Goal: Find specific page/section: Find specific page/section

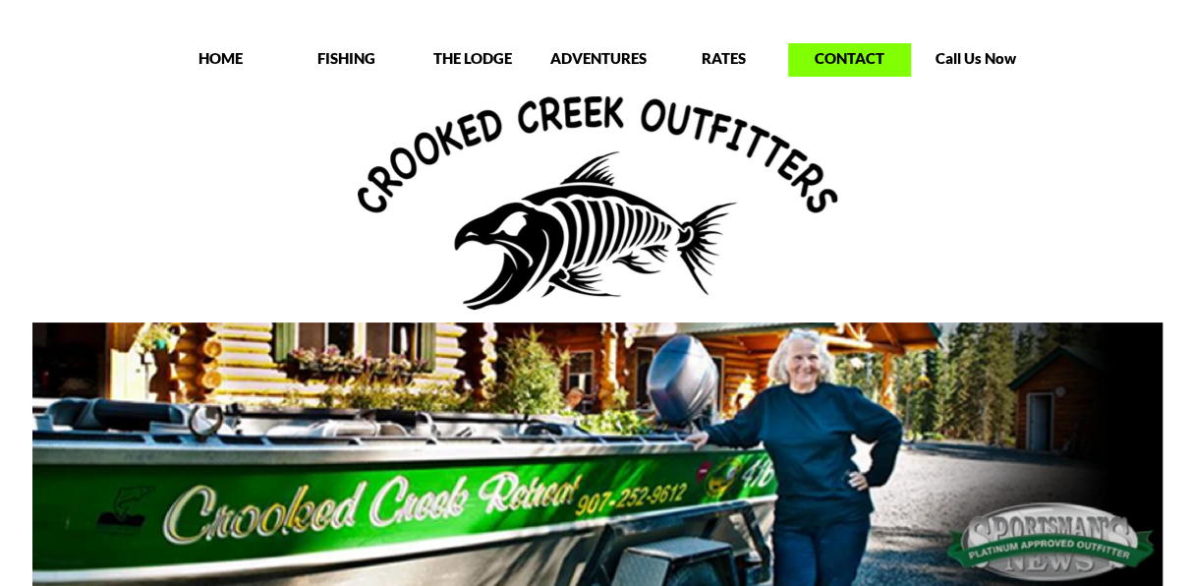
click at [867, 51] on p "CONTACT" at bounding box center [849, 58] width 123 height 20
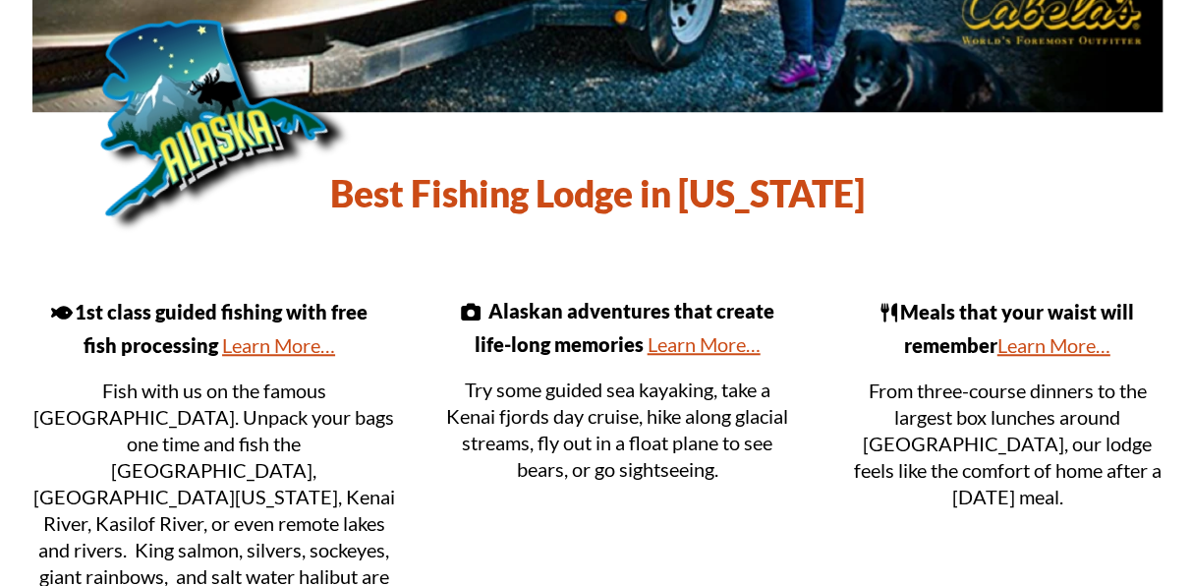
scroll to position [833, 0]
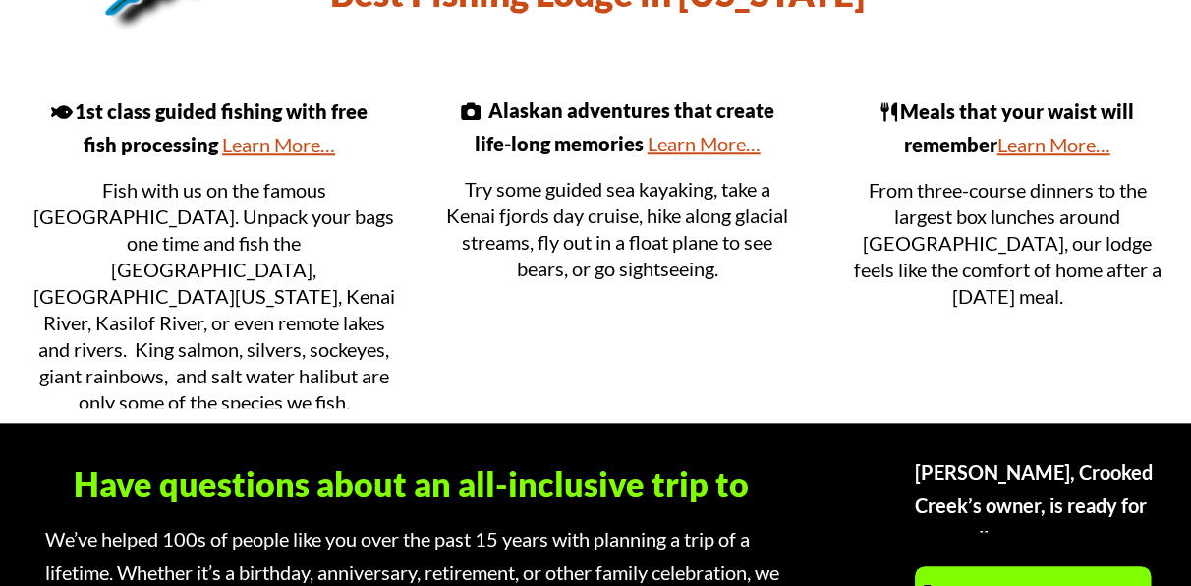
click at [1048, 145] on link "Learn More…" at bounding box center [1053, 145] width 113 height 24
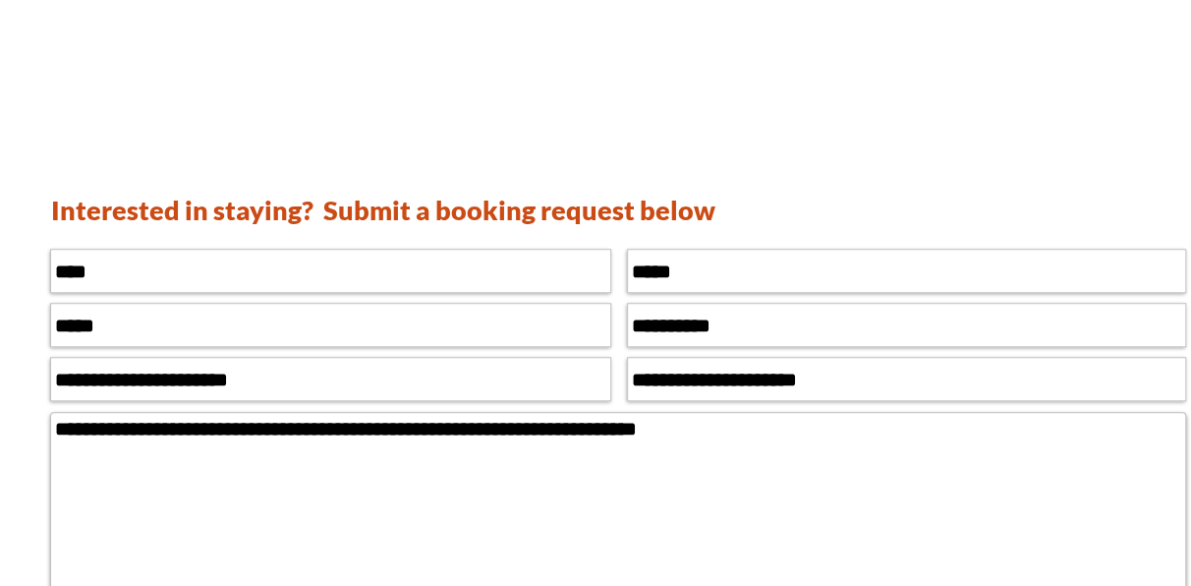
scroll to position [550, 0]
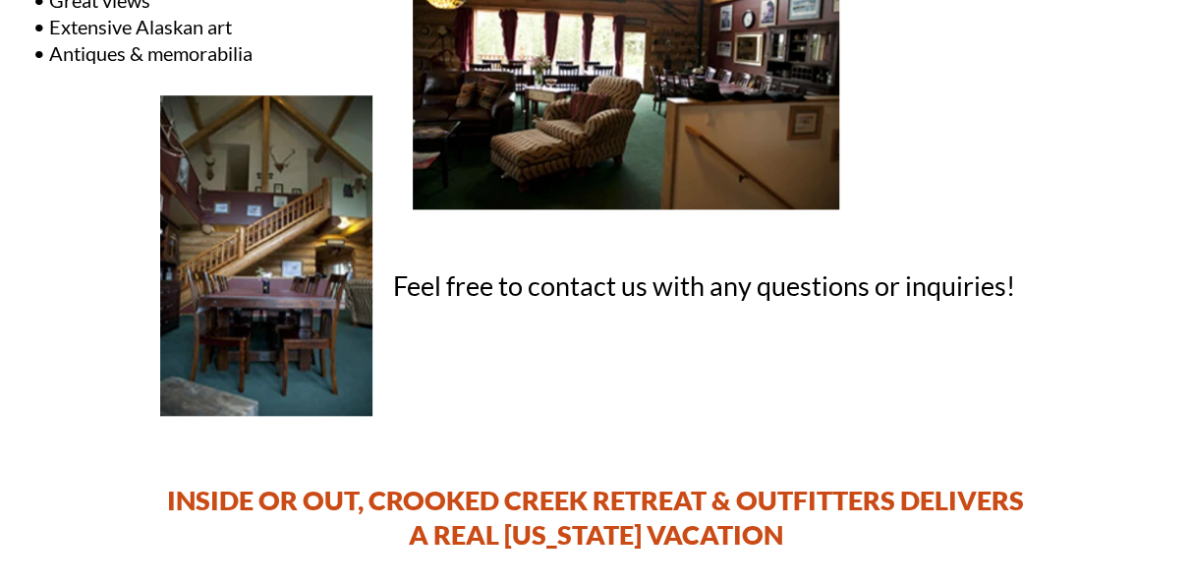
scroll to position [729, 0]
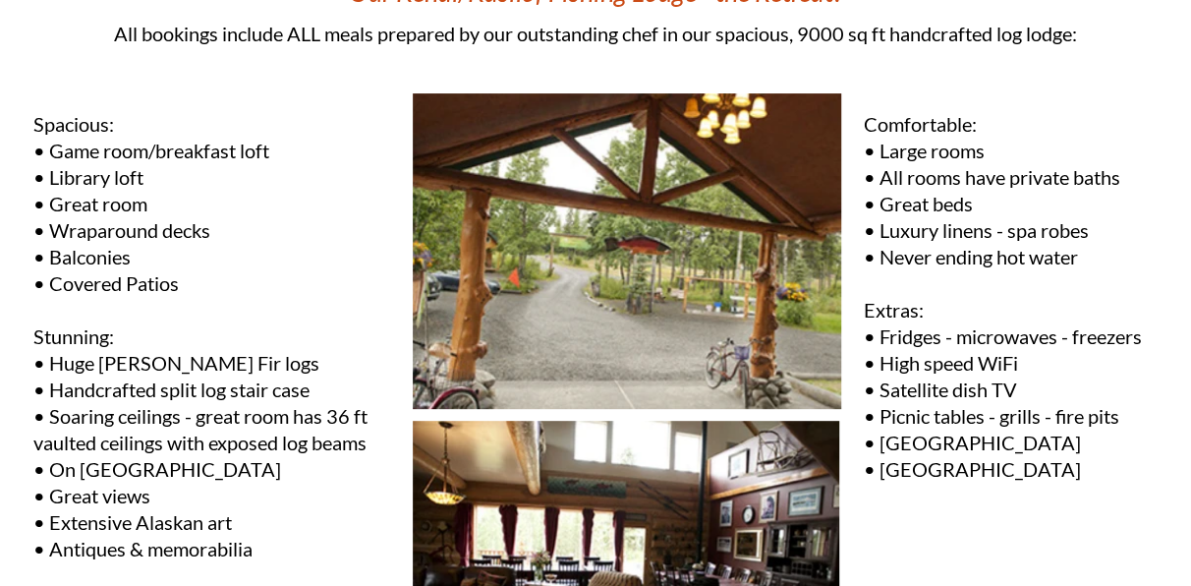
scroll to position [0, 0]
